Goal: Task Accomplishment & Management: Complete application form

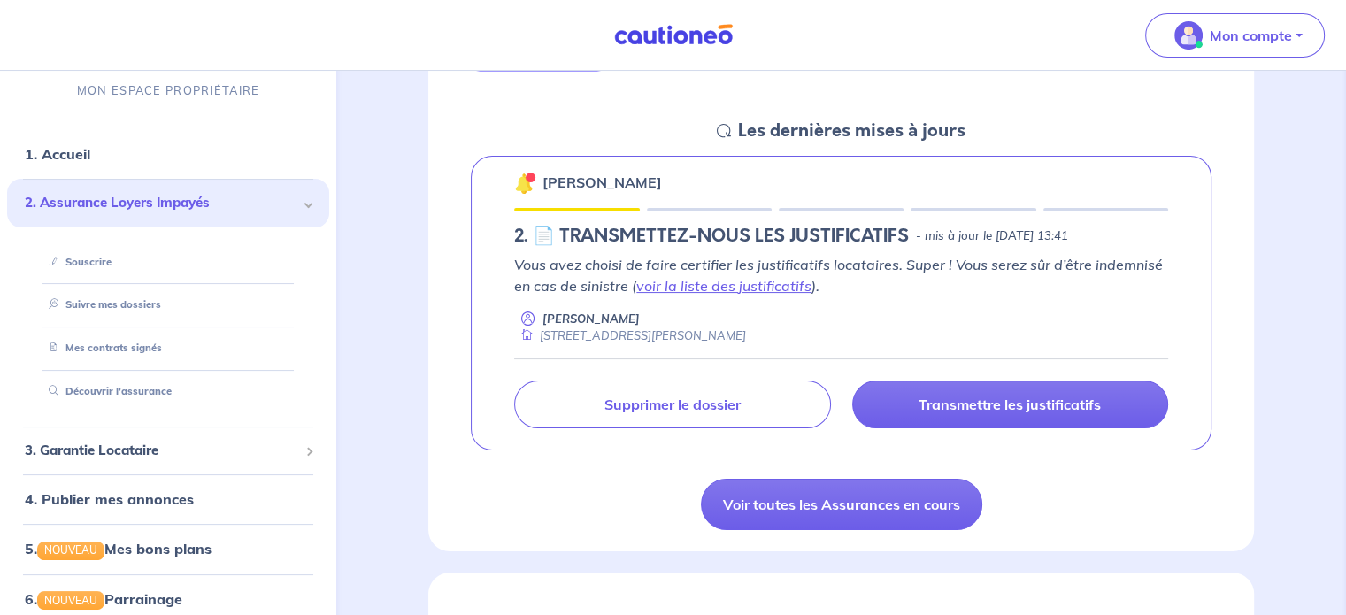
scroll to position [266, 0]
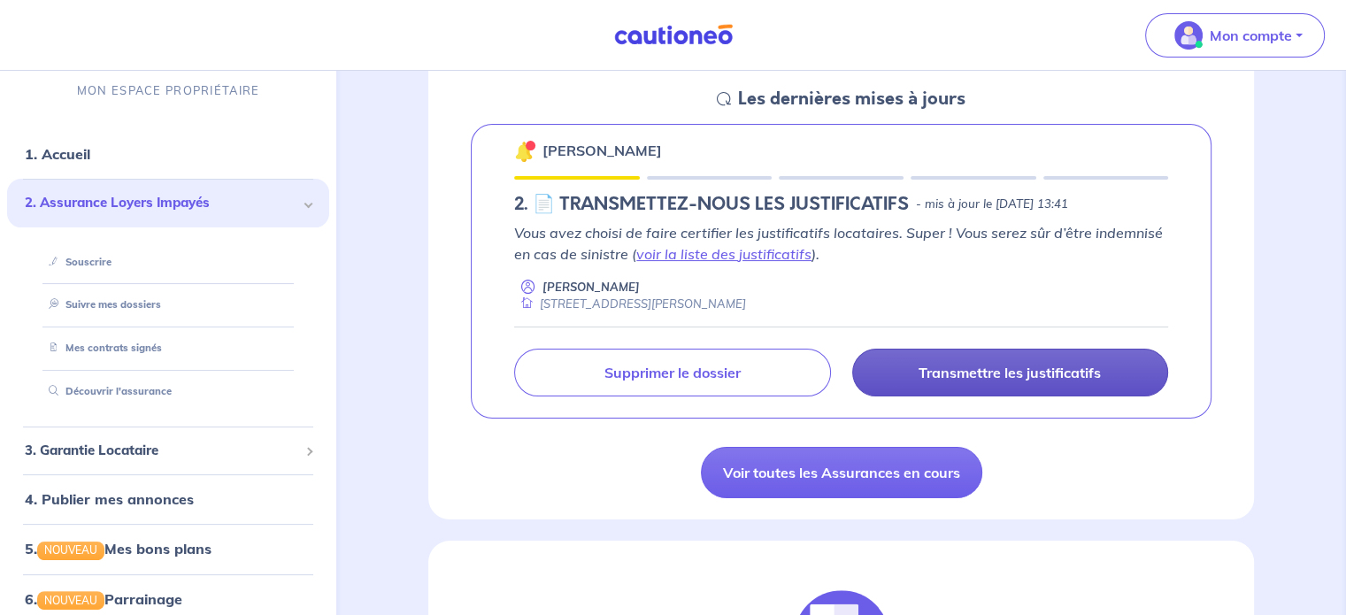
click at [924, 371] on p "Transmettre les justificatifs" at bounding box center [1010, 373] width 182 height 18
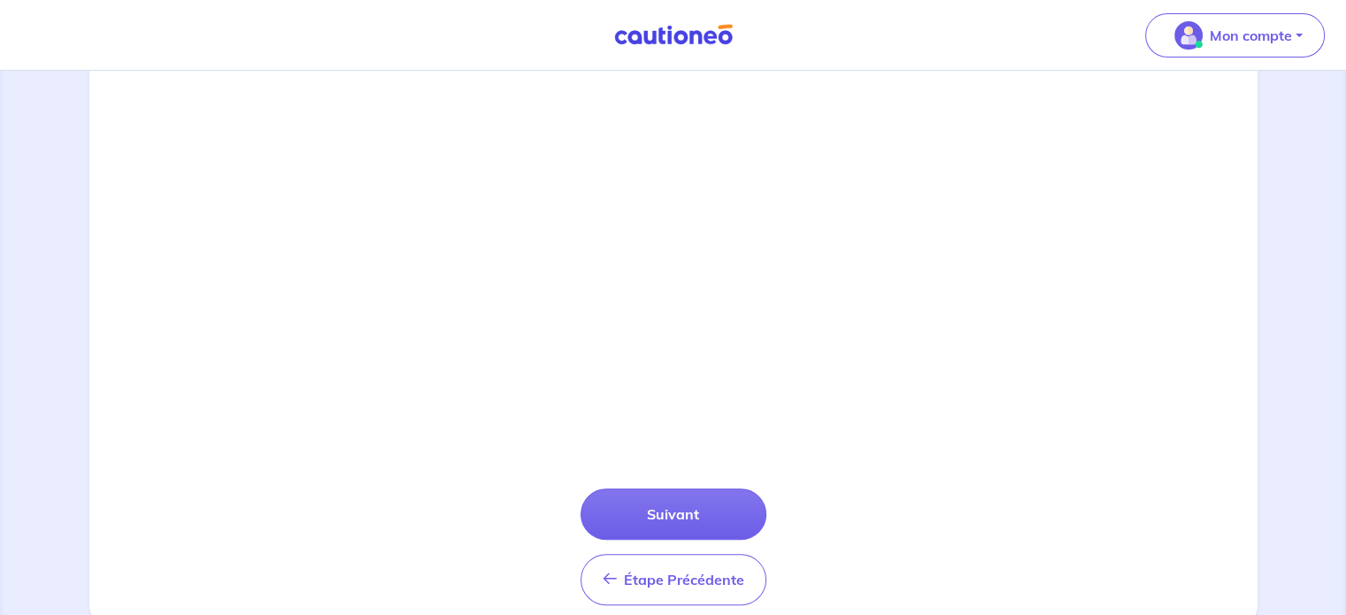
scroll to position [651, 0]
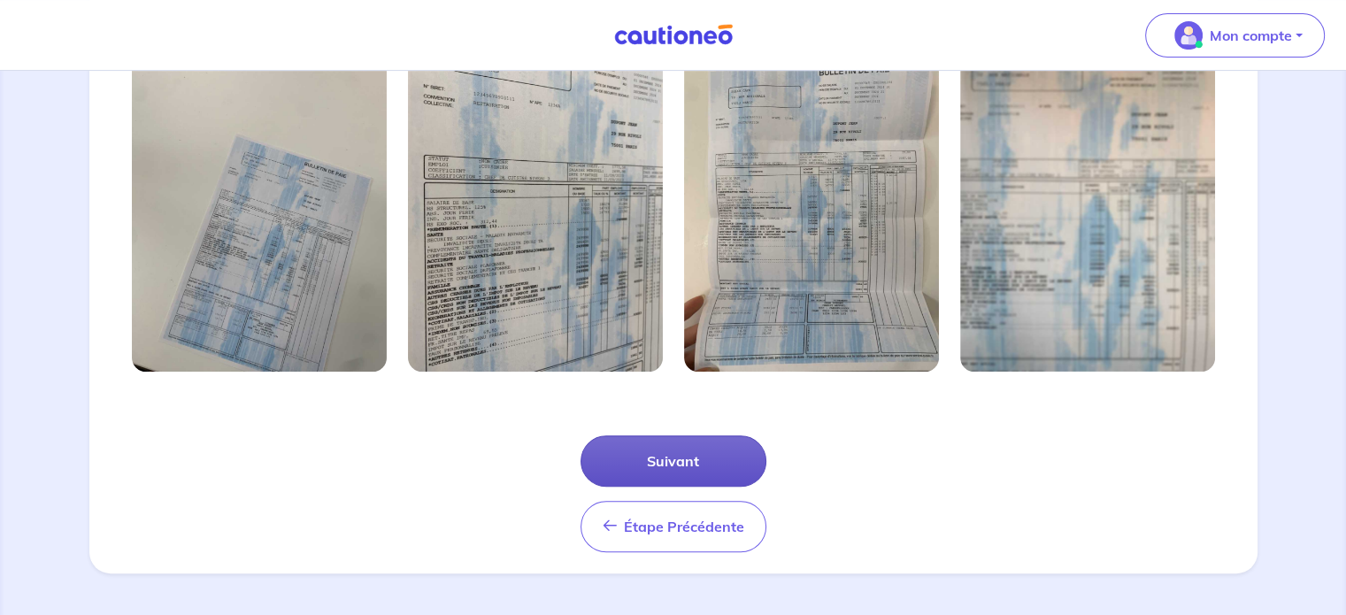
click at [675, 470] on button "Suivant" at bounding box center [674, 460] width 186 height 51
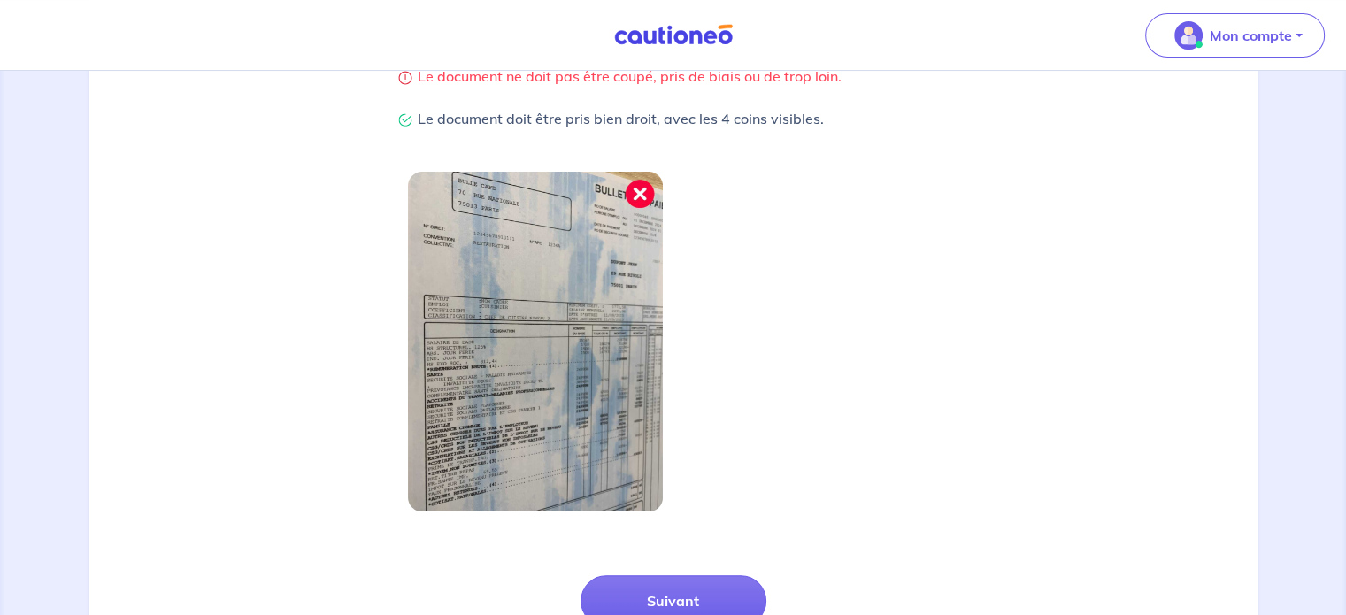
scroll to position [443, 0]
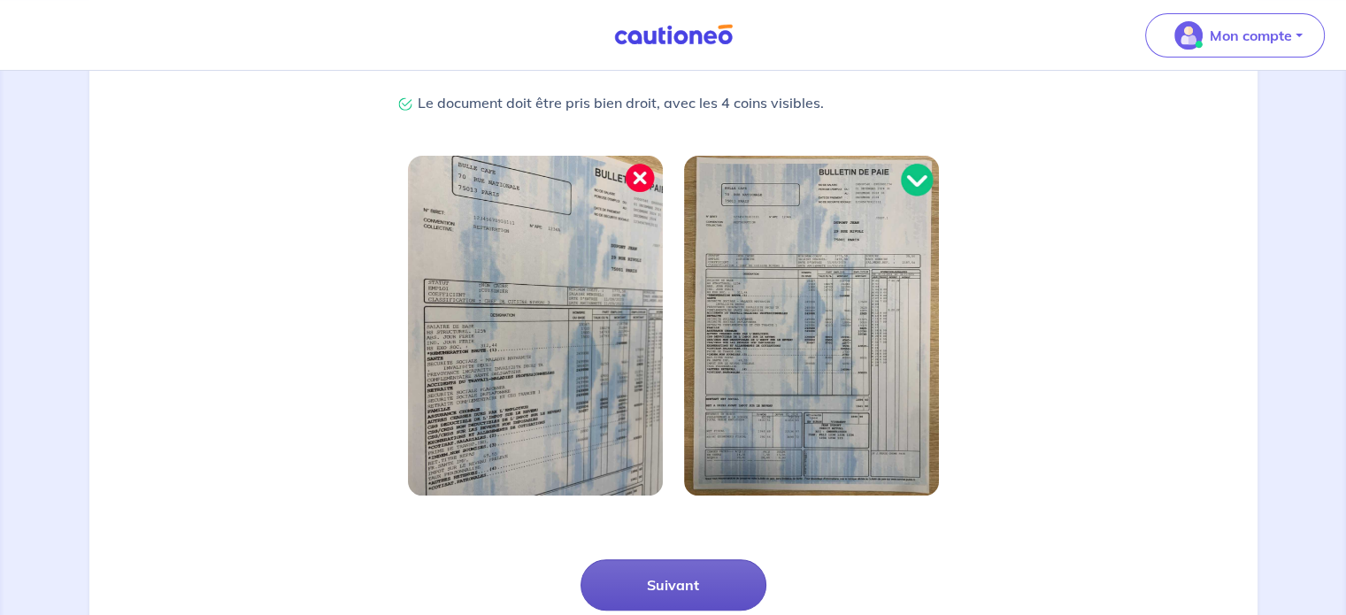
click at [680, 578] on button "Suivant" at bounding box center [674, 584] width 186 height 51
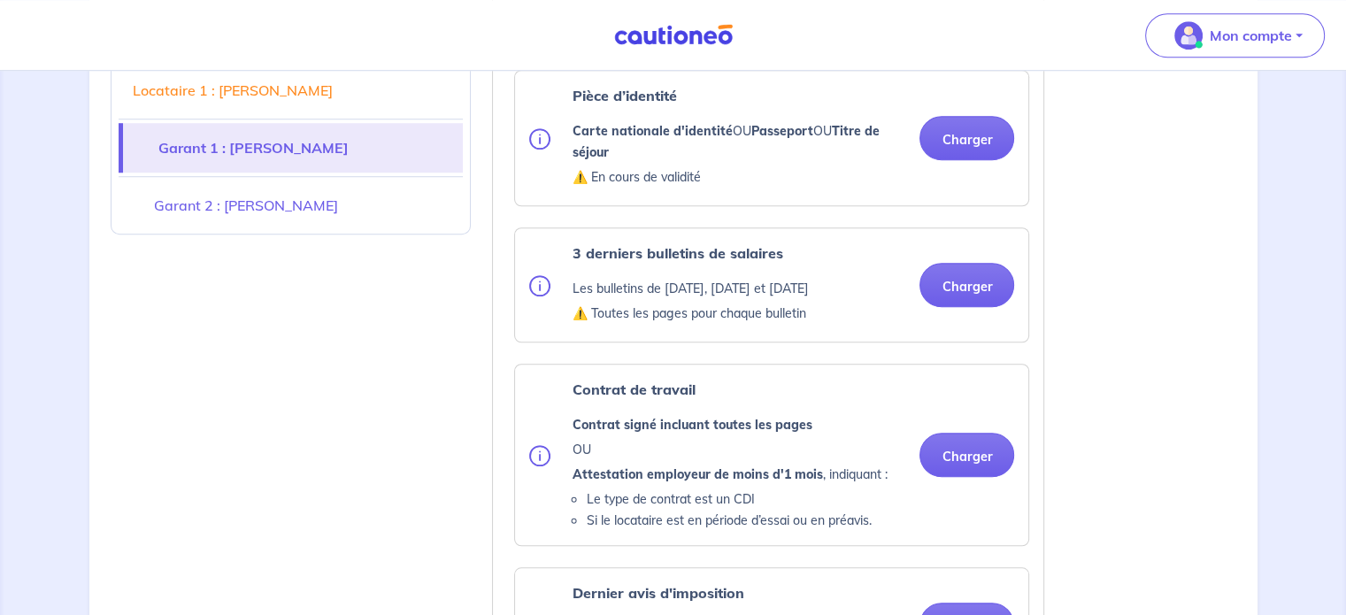
scroll to position [1505, 0]
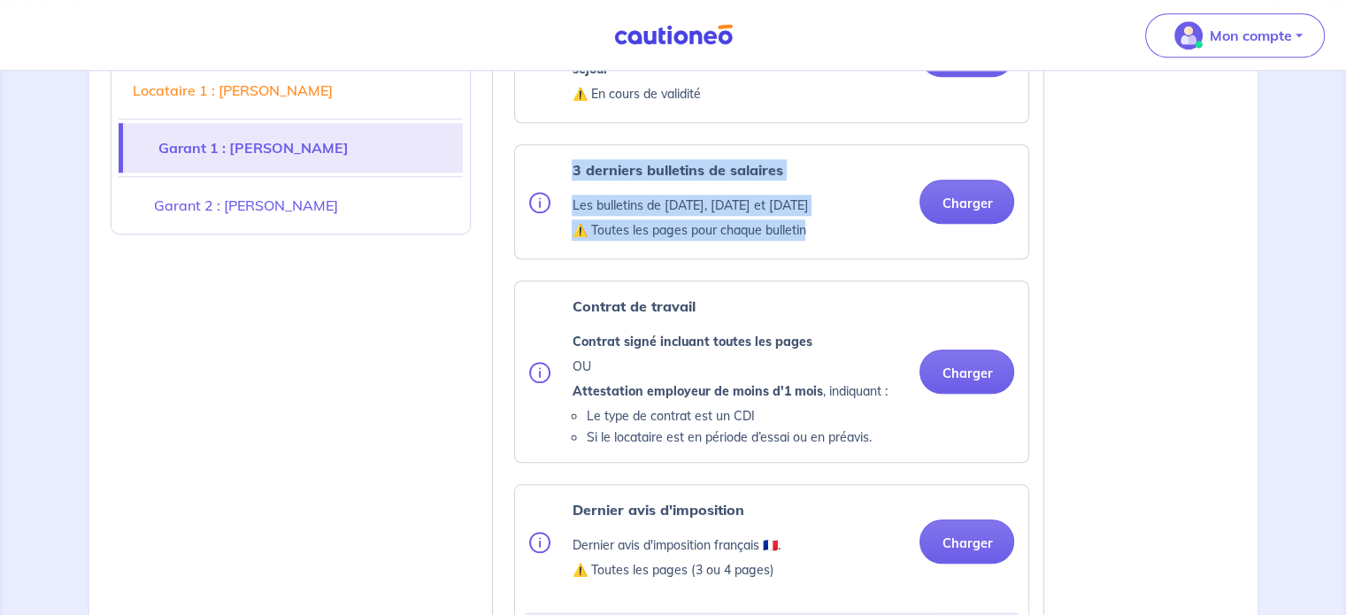
drag, startPoint x: 811, startPoint y: 250, endPoint x: 571, endPoint y: 183, distance: 248.9
click at [572, 183] on div "3 derniers bulletins de salaires Les bulletins de [DATE], [DATE] et [DATE] ⚠️ T…" at bounding box center [690, 201] width 236 height 85
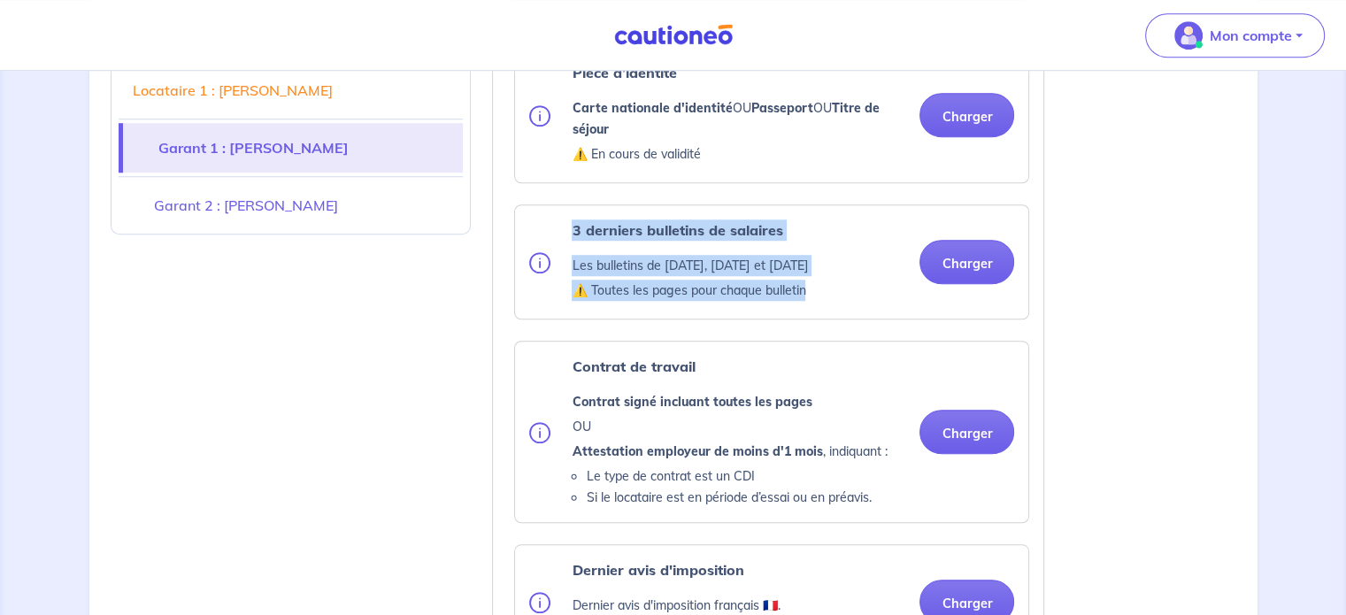
scroll to position [1328, 0]
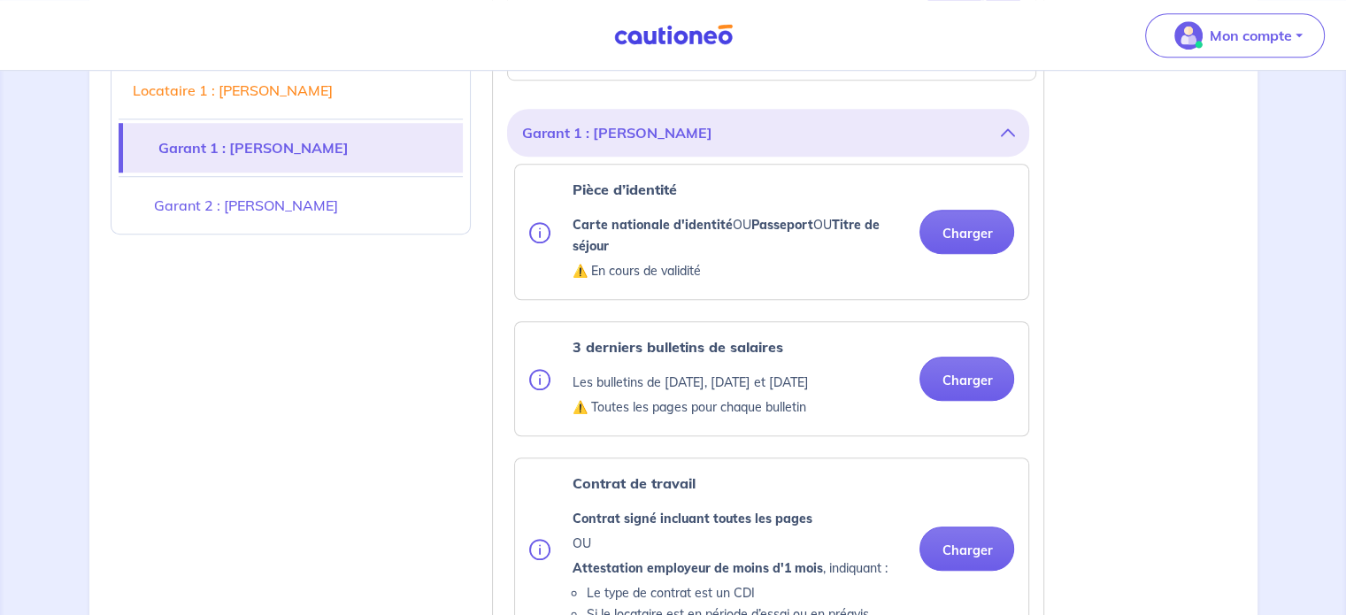
click at [625, 227] on div "Pièce d’identité Carte nationale d'identité OU Passeport OU Titre de séjour ⚠️ …" at bounding box center [739, 232] width 334 height 106
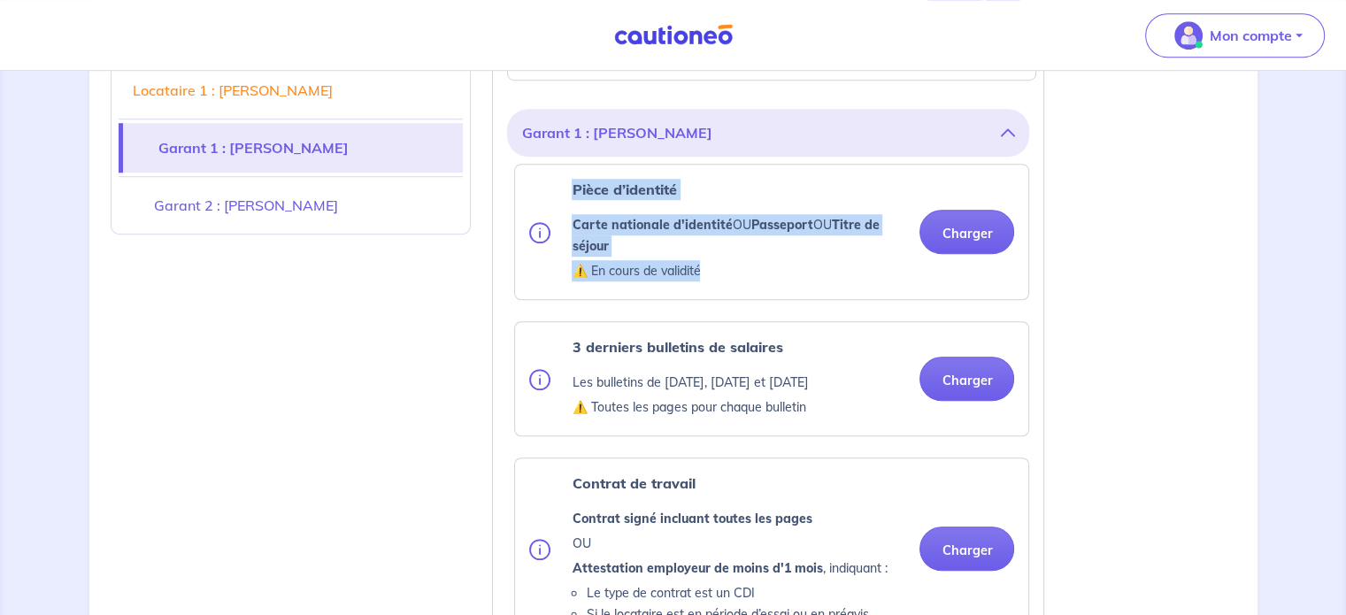
drag, startPoint x: 705, startPoint y: 292, endPoint x: 560, endPoint y: 208, distance: 167.0
click at [560, 208] on div "Pièce d’identité Carte nationale d'identité OU Passeport OU Titre de séjour ⚠️ …" at bounding box center [717, 232] width 376 height 106
click at [560, 208] on button at bounding box center [550, 232] width 42 height 106
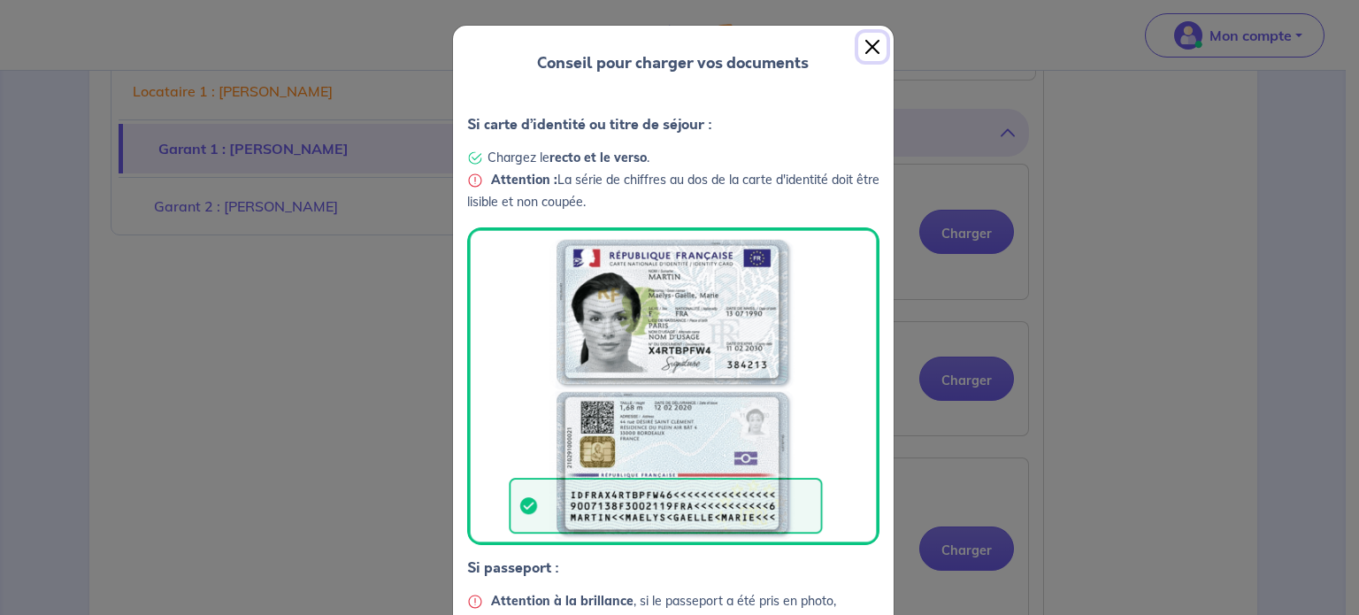
click at [866, 43] on button "Close" at bounding box center [873, 47] width 28 height 28
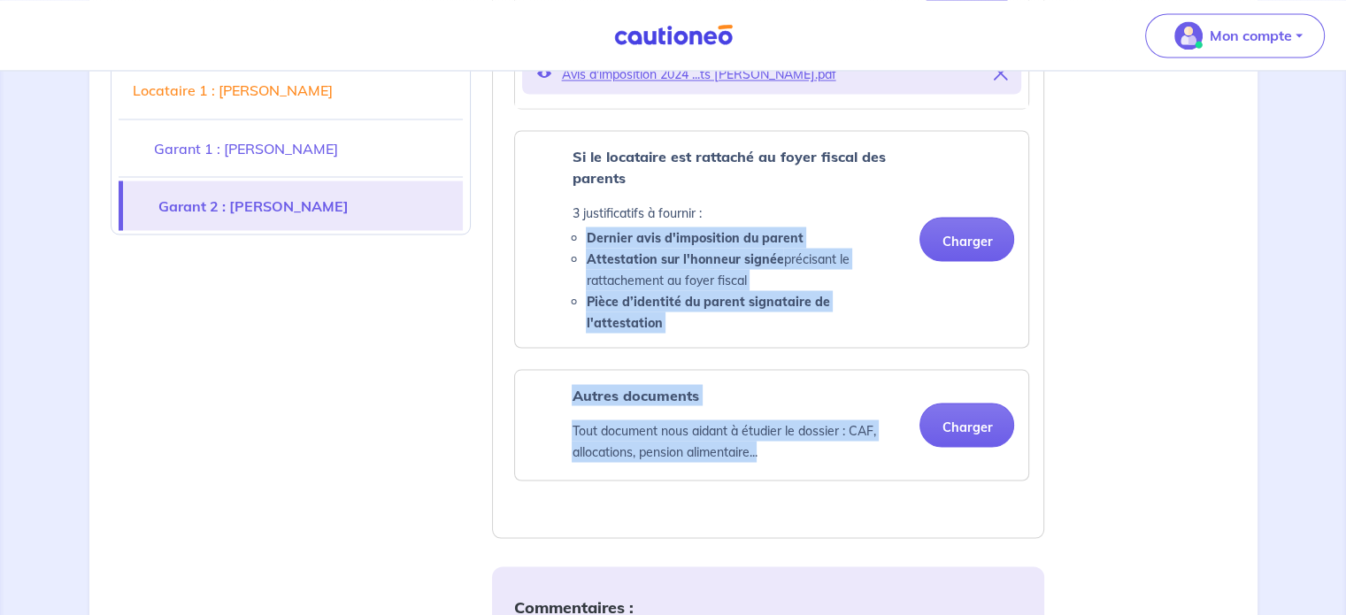
scroll to position [3098, 0]
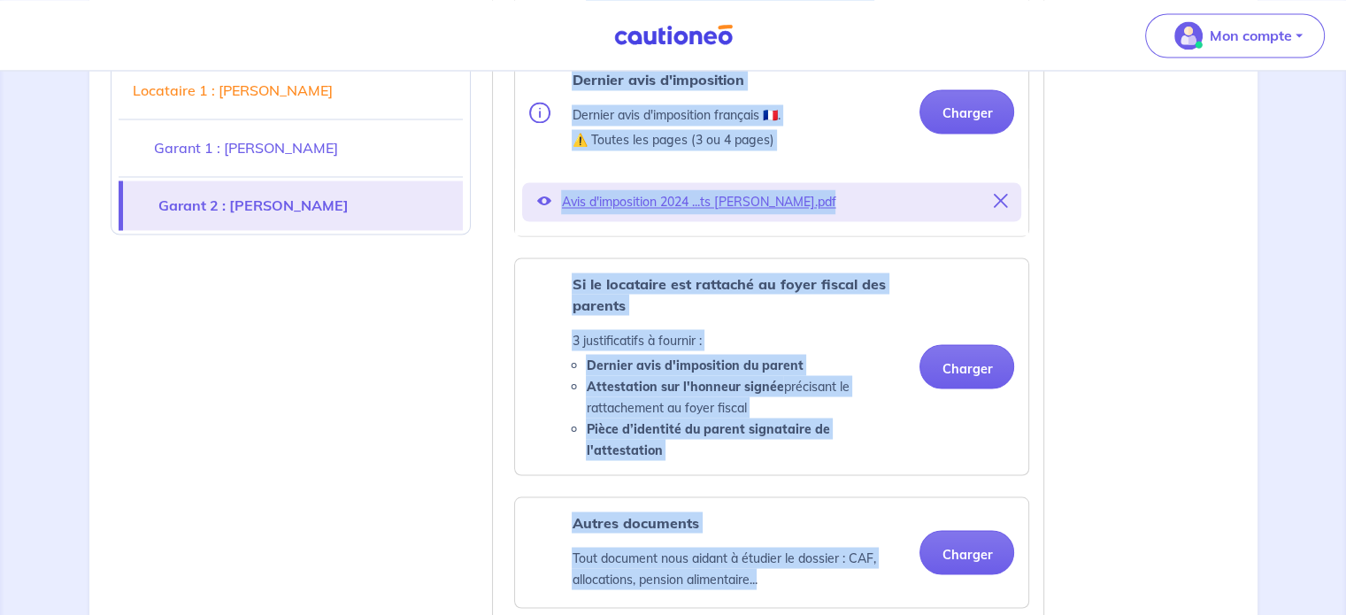
drag, startPoint x: 766, startPoint y: 381, endPoint x: 450, endPoint y: 360, distance: 317.5
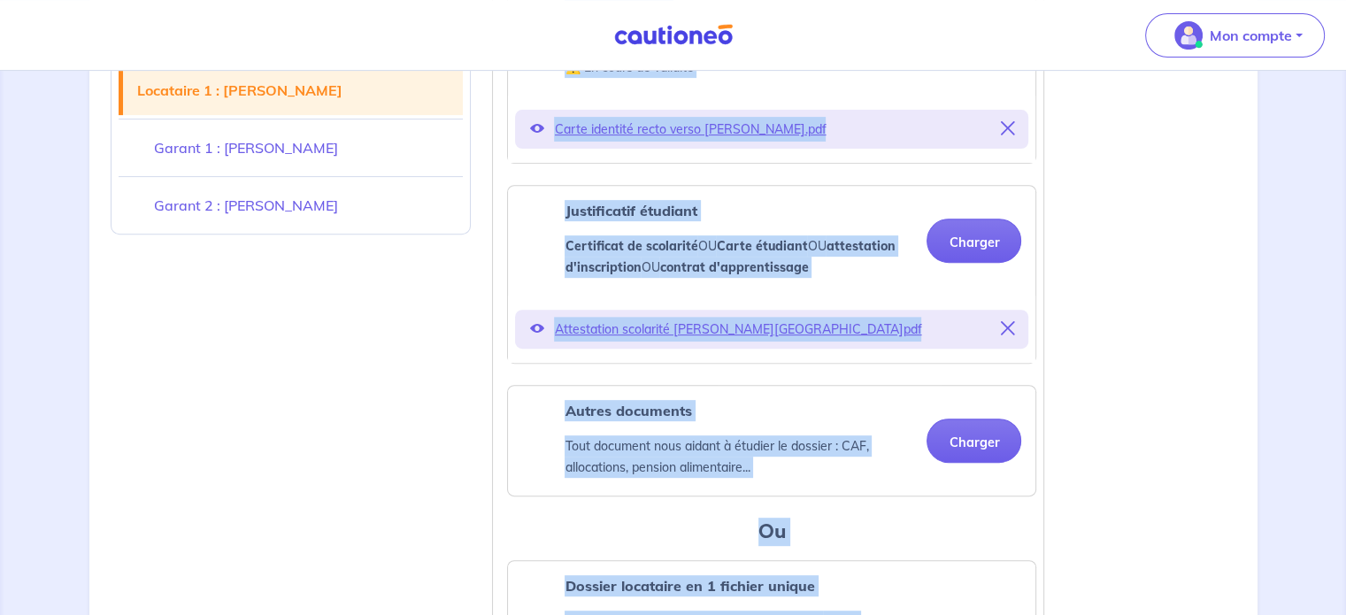
scroll to position [468, 0]
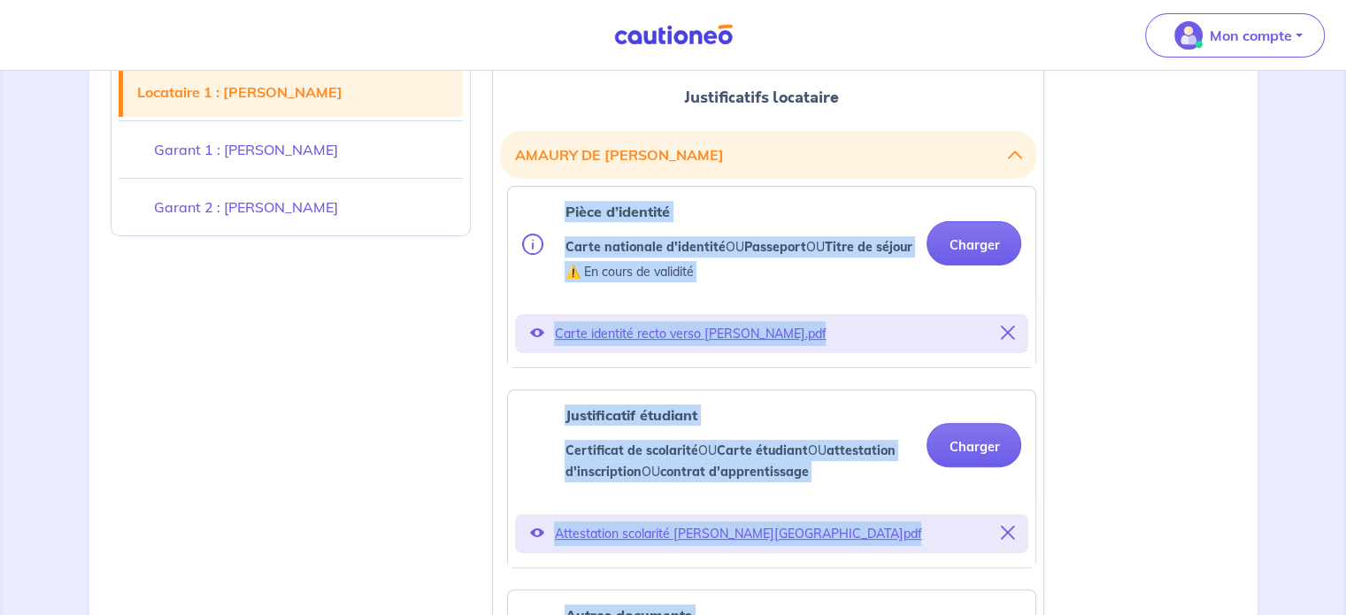
drag, startPoint x: 740, startPoint y: 252, endPoint x: 526, endPoint y: 200, distance: 220.5
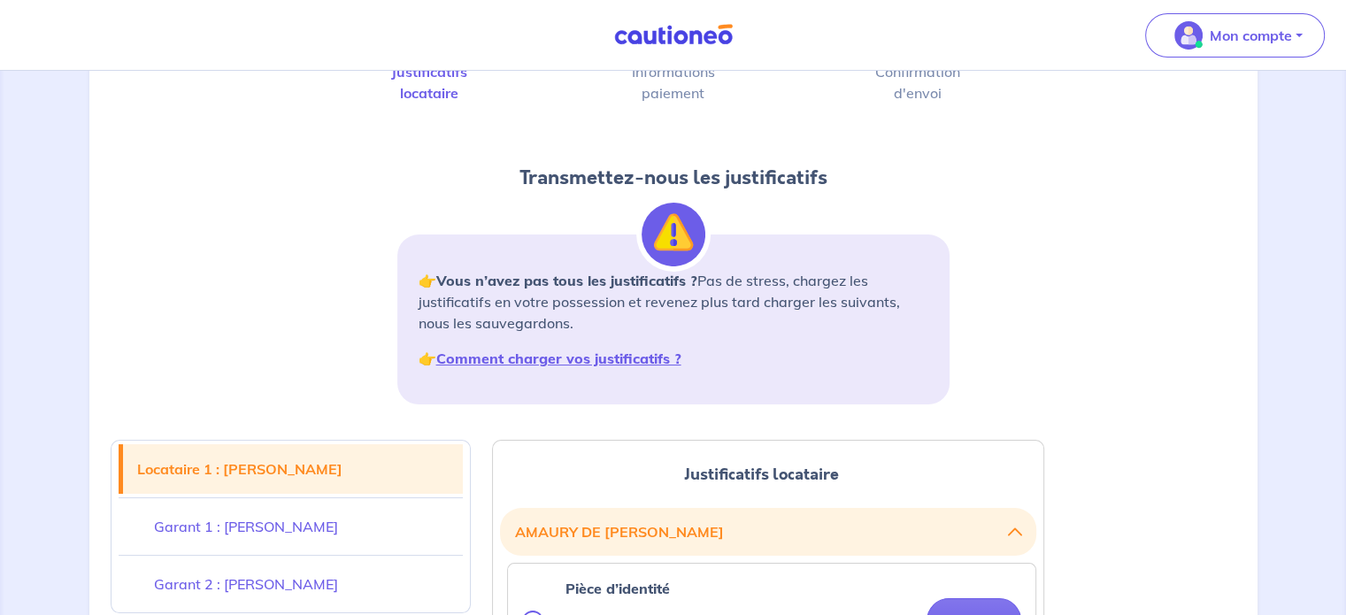
scroll to position [0, 0]
